Goal: Find specific page/section: Find specific page/section

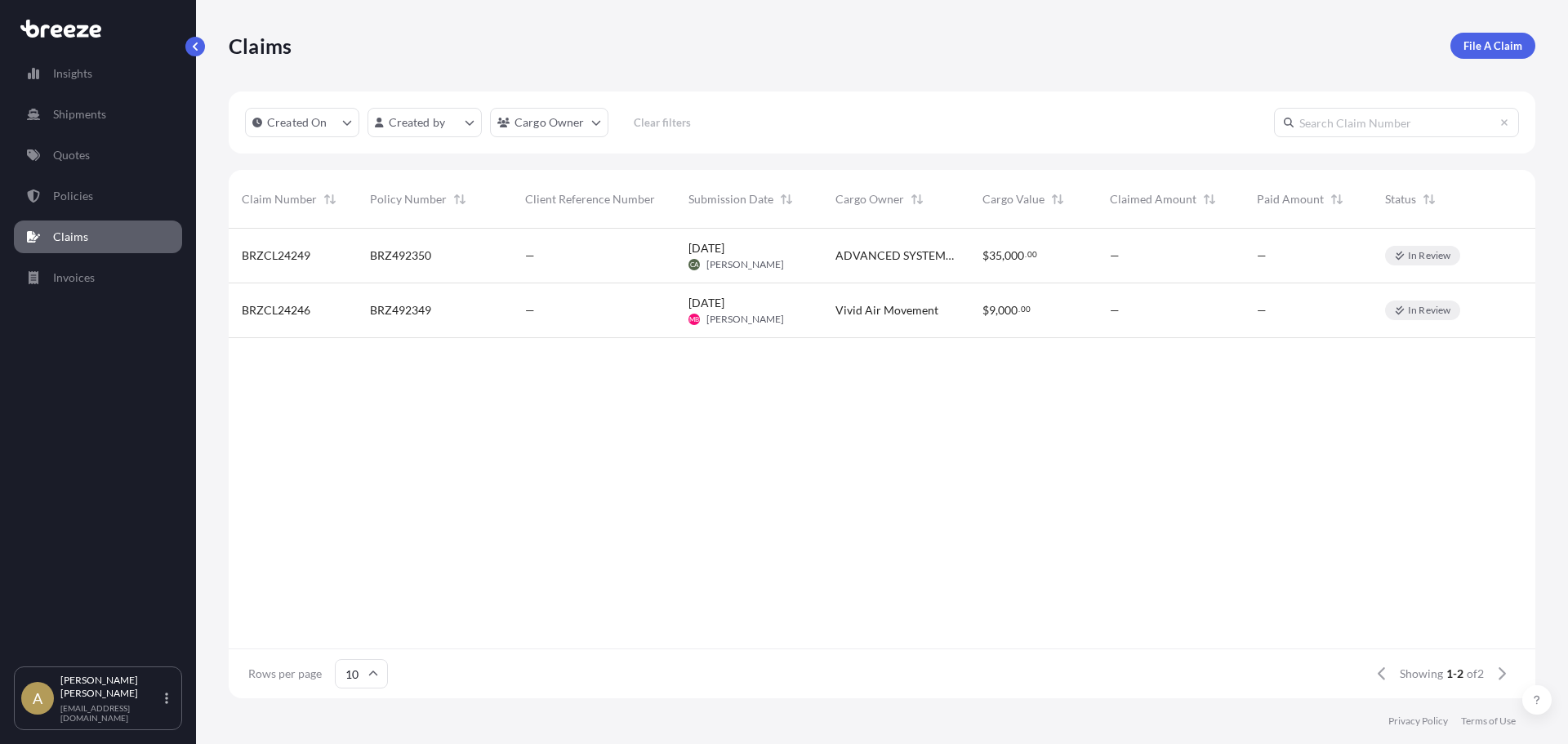
scroll to position [467, 1295]
click at [98, 199] on link "Policies" at bounding box center [98, 196] width 168 height 33
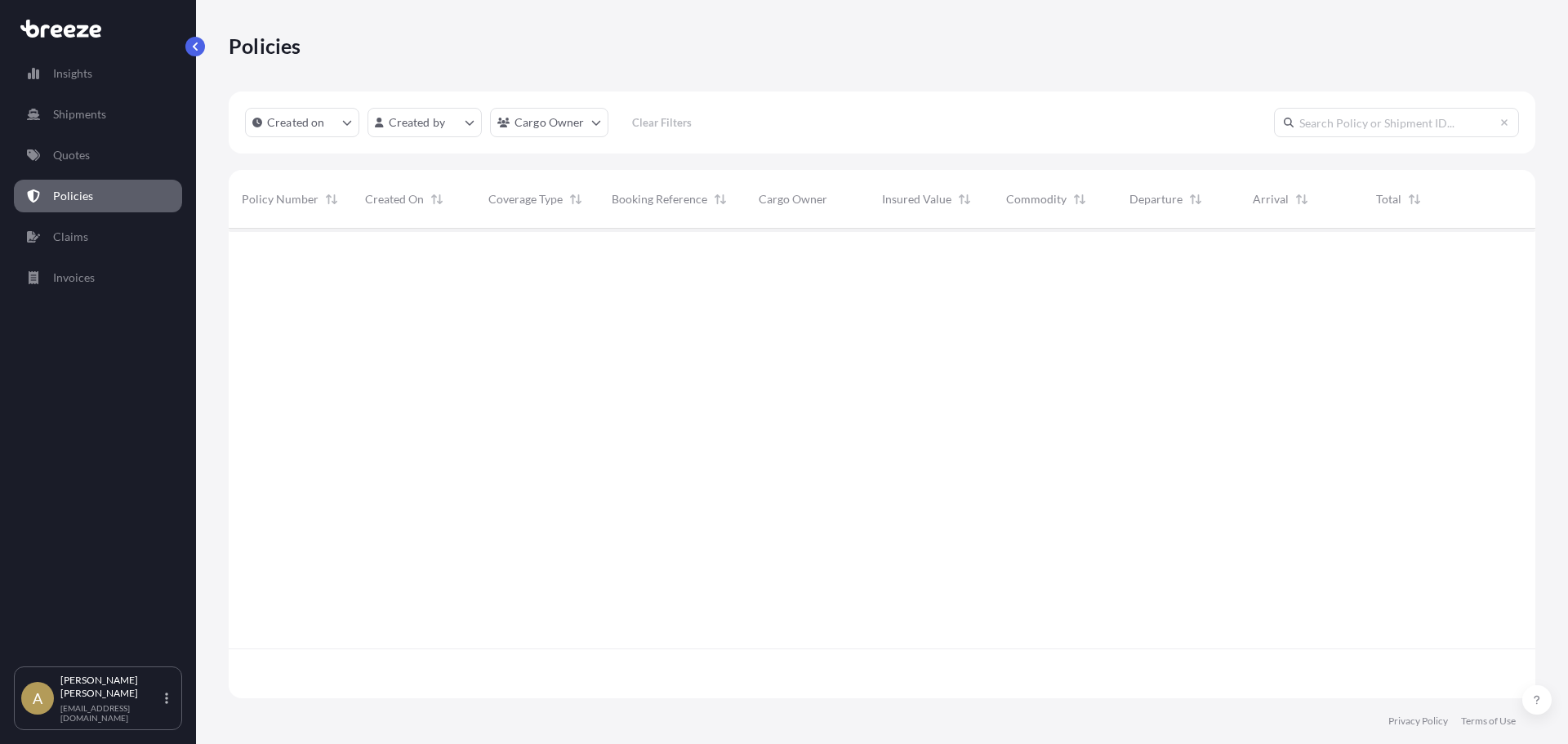
scroll to position [467, 1295]
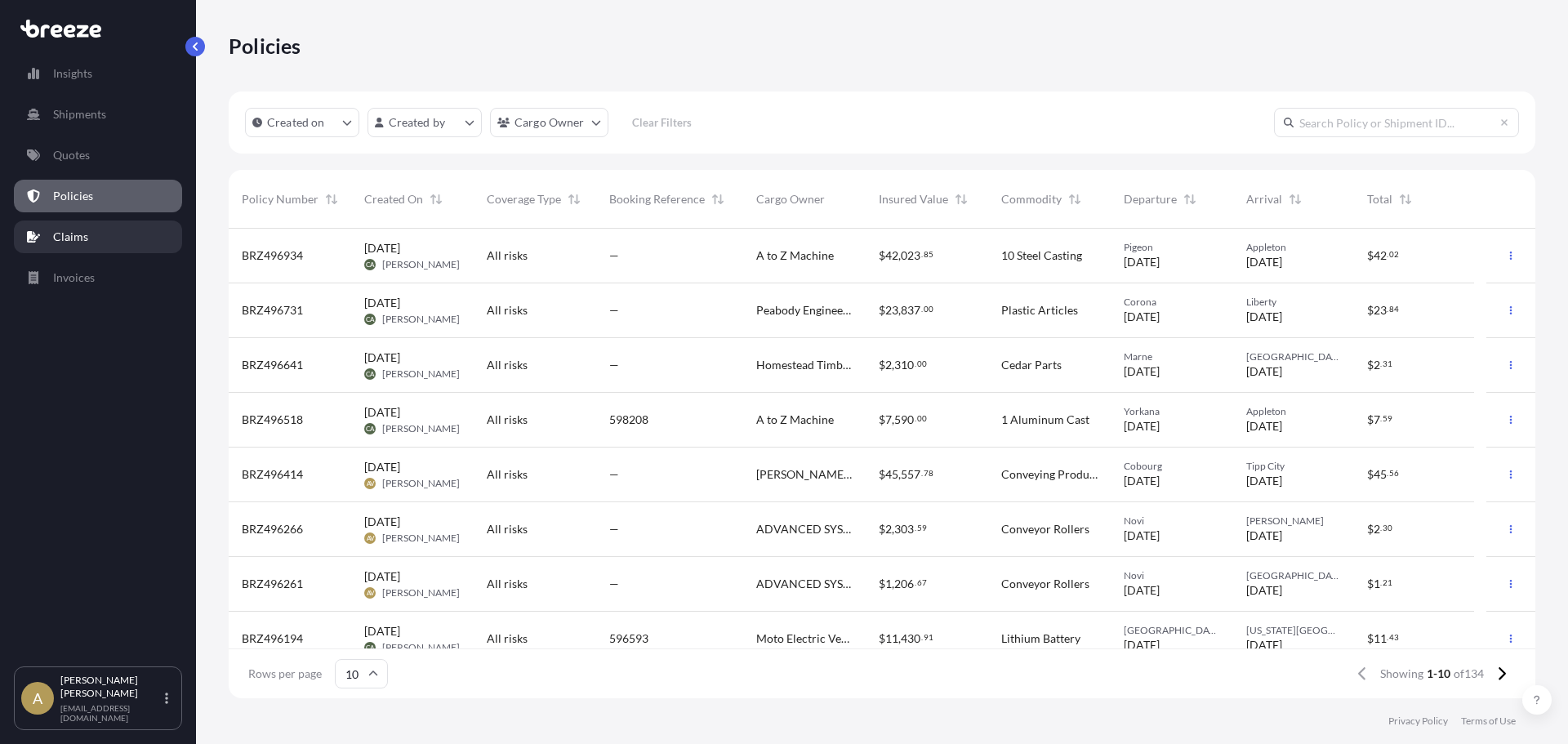
click at [93, 226] on link "Claims" at bounding box center [98, 237] width 168 height 33
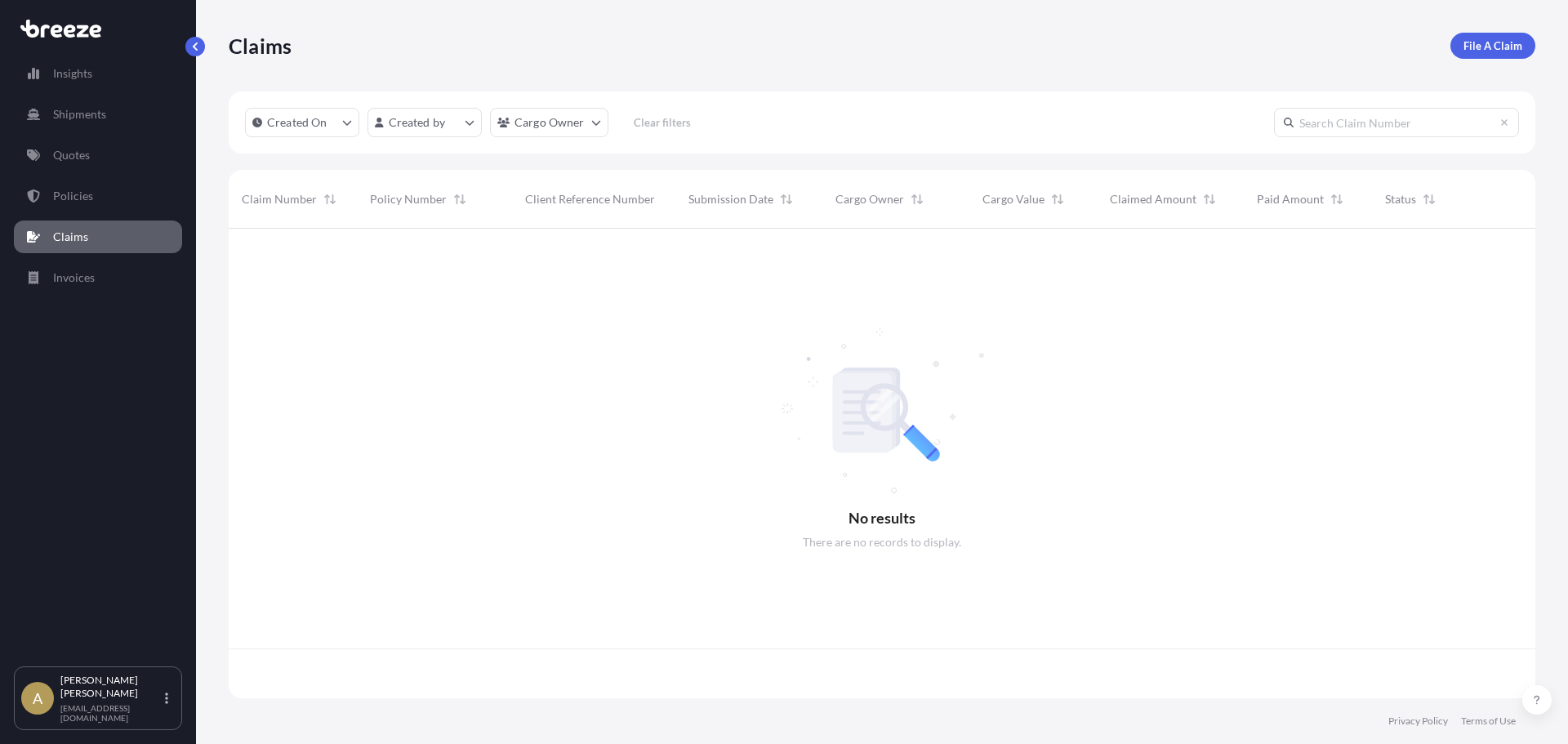
scroll to position [467, 1295]
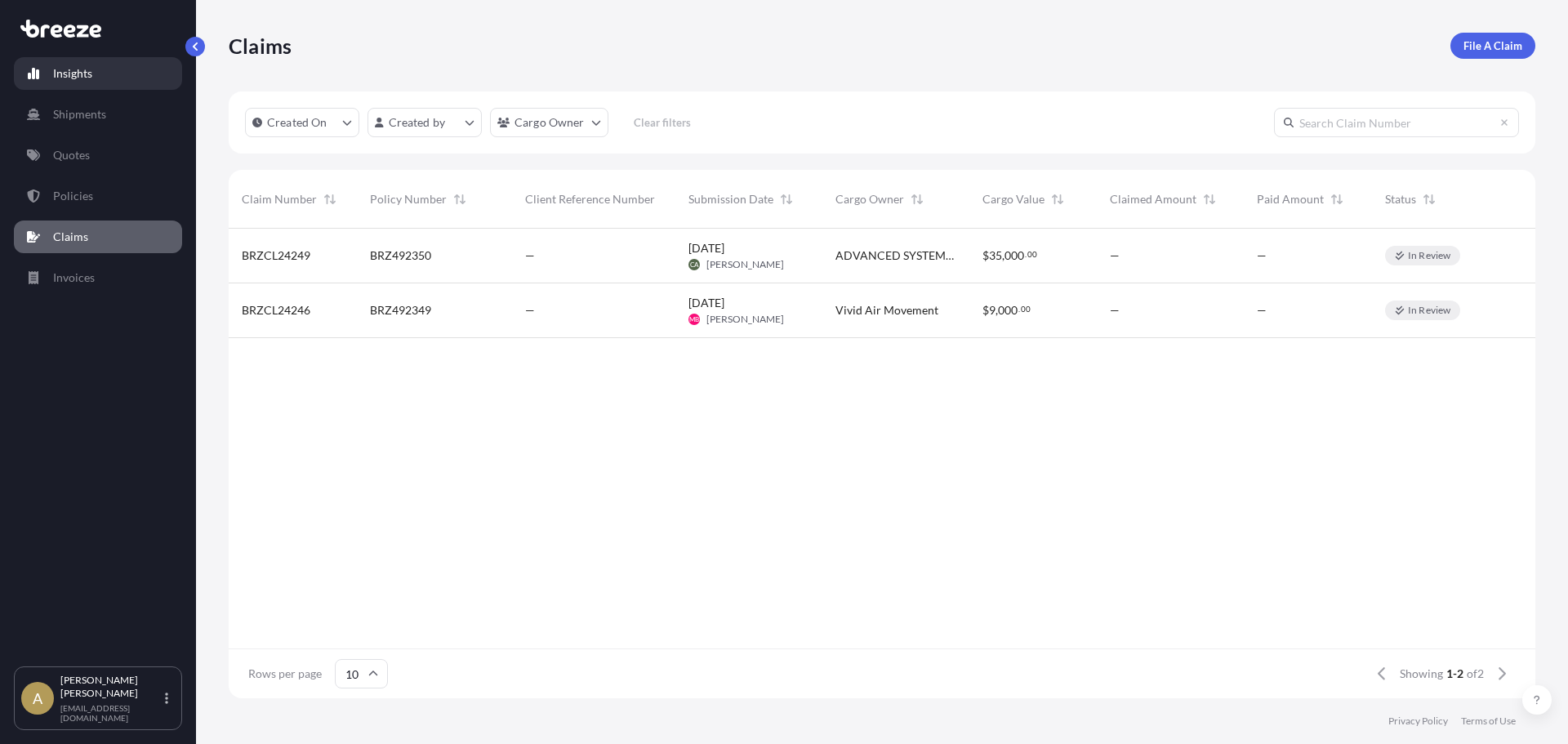
click at [91, 87] on link "Insights" at bounding box center [98, 74] width 168 height 33
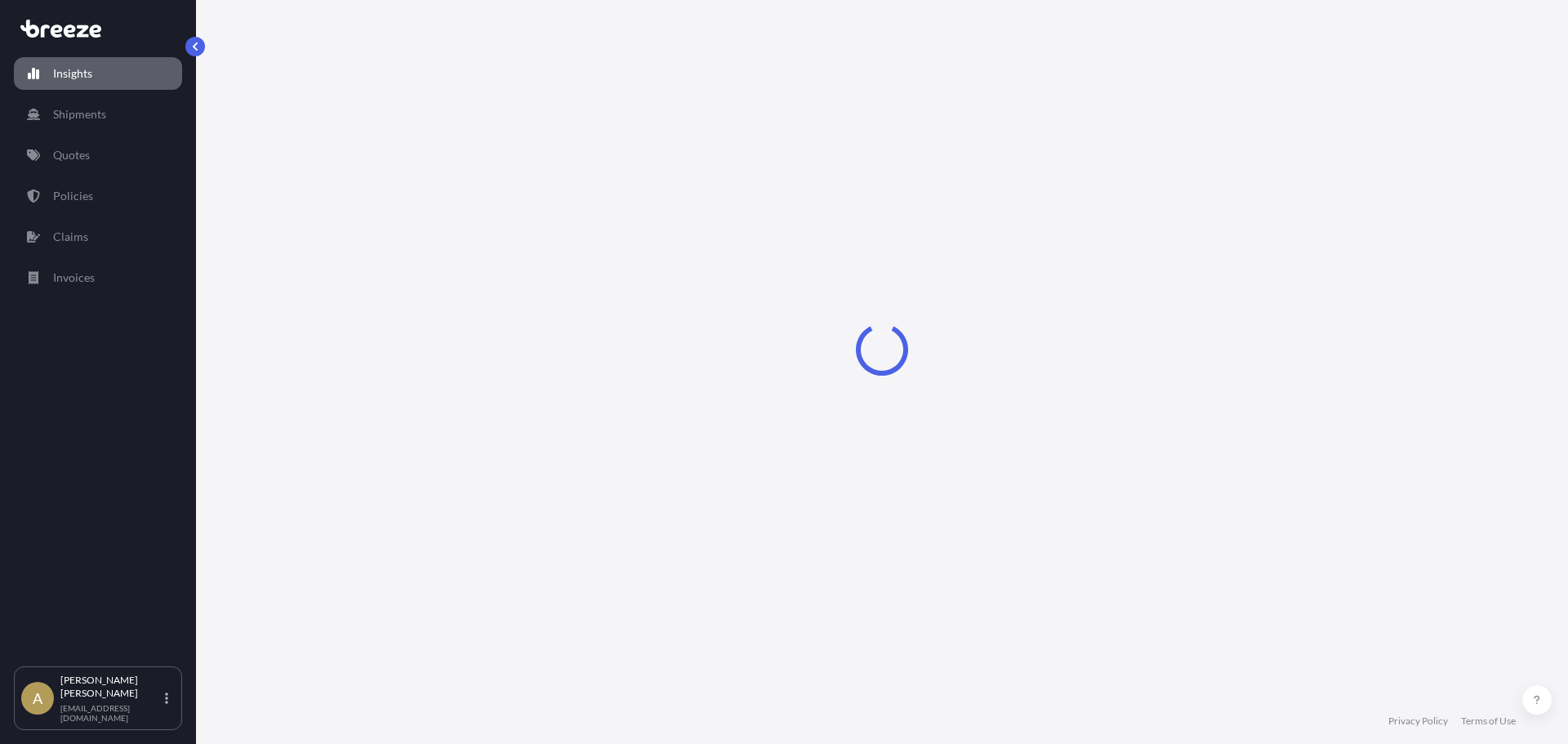
select select "2025"
